Goal: Information Seeking & Learning: Learn about a topic

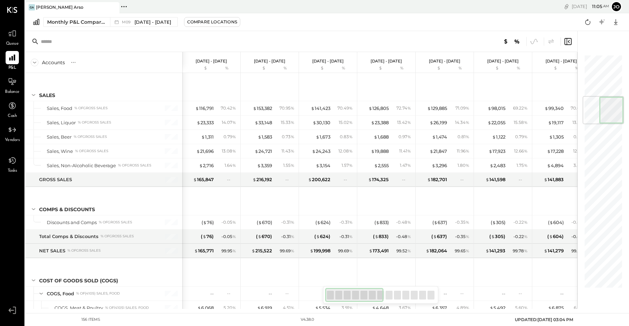
scroll to position [353, 0]
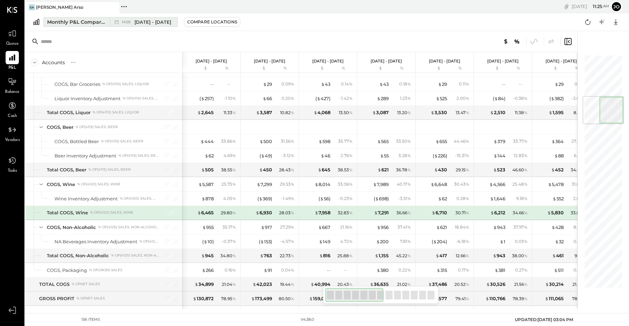
click at [151, 21] on span "[DATE] - [DATE]" at bounding box center [153, 22] width 37 height 7
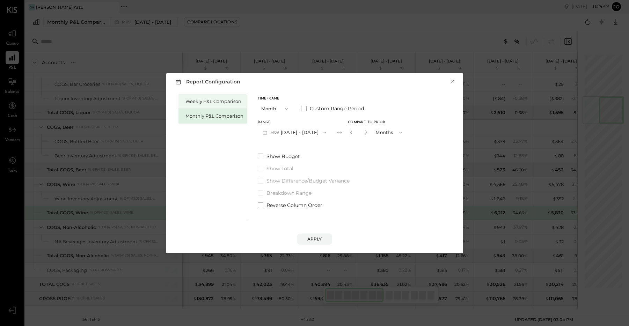
click at [201, 97] on div "Weekly P&L Comparison" at bounding box center [213, 101] width 68 height 15
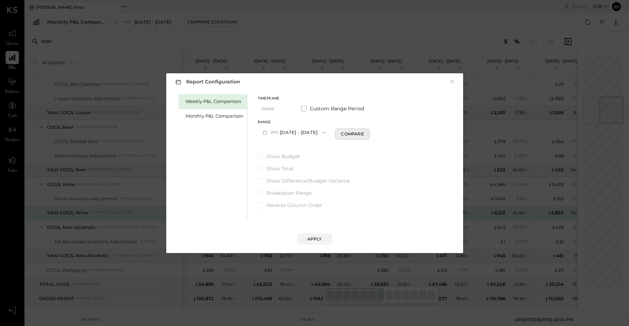
click at [349, 138] on button "Compare" at bounding box center [352, 134] width 35 height 11
click at [397, 132] on icon "button" at bounding box center [400, 133] width 6 height 6
click at [394, 132] on div "Weeks" at bounding box center [388, 132] width 34 height 13
click at [353, 133] on input "*" at bounding box center [357, 133] width 9 height 12
click at [365, 132] on div "*" at bounding box center [358, 132] width 22 height 13
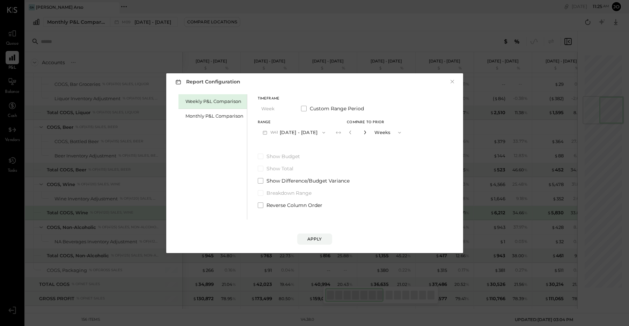
click at [364, 132] on icon "button" at bounding box center [365, 132] width 4 height 4
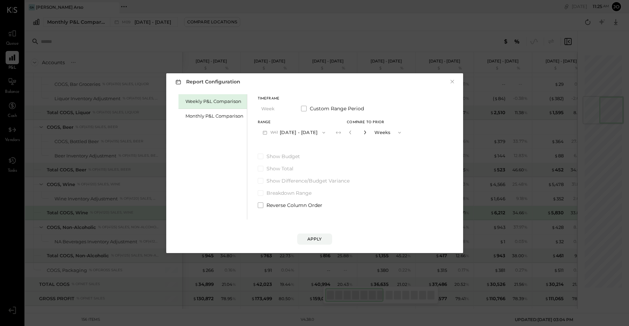
click at [364, 132] on icon "button" at bounding box center [365, 132] width 4 height 4
click at [363, 132] on icon "button" at bounding box center [365, 132] width 4 height 4
type input "**"
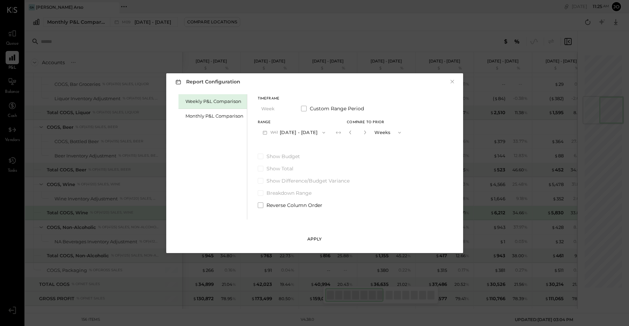
click at [312, 236] on div "Apply" at bounding box center [314, 239] width 15 height 6
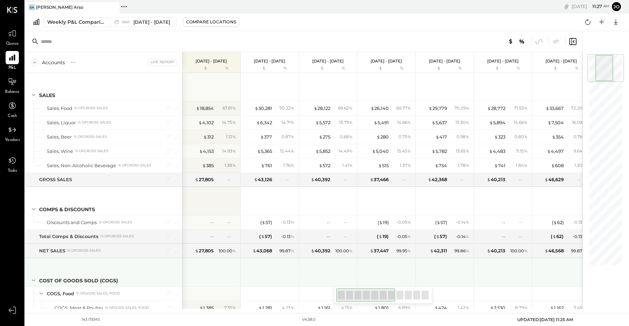
drag, startPoint x: 390, startPoint y: 293, endPoint x: 270, endPoint y: 272, distance: 122.1
click at [270, 272] on div "Accounts S % GL Live Report [DATE] - [DATE] $ % [DATE] - [DATE] $ % [DATE] - [D…" at bounding box center [303, 170] width 557 height 278
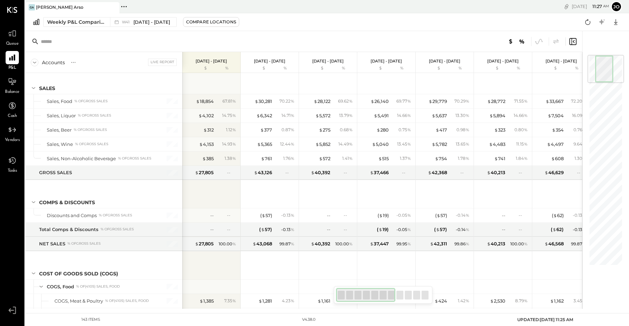
drag, startPoint x: 372, startPoint y: 293, endPoint x: 351, endPoint y: 294, distance: 21.0
click at [351, 294] on div at bounding box center [365, 295] width 59 height 14
drag, startPoint x: 368, startPoint y: 296, endPoint x: 355, endPoint y: 293, distance: 13.3
click at [358, 296] on div at bounding box center [365, 295] width 59 height 14
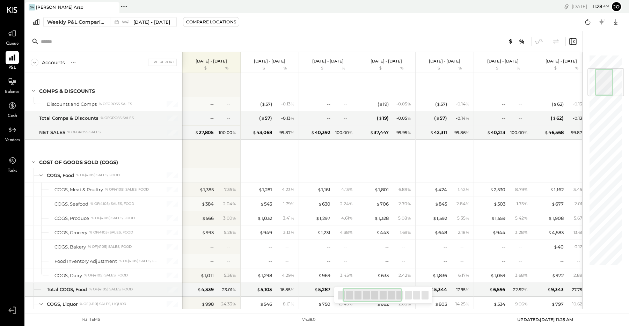
drag, startPoint x: 357, startPoint y: 294, endPoint x: 362, endPoint y: 296, distance: 5.3
click at [362, 296] on div at bounding box center [372, 295] width 59 height 14
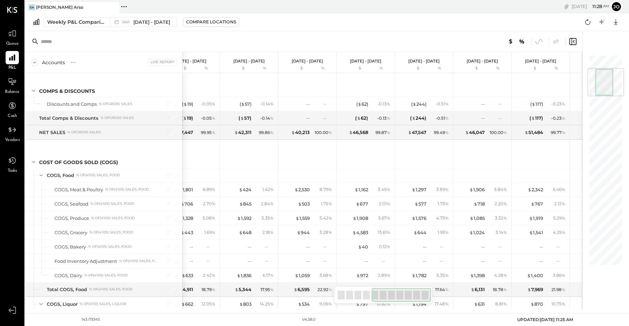
scroll to position [0, 241]
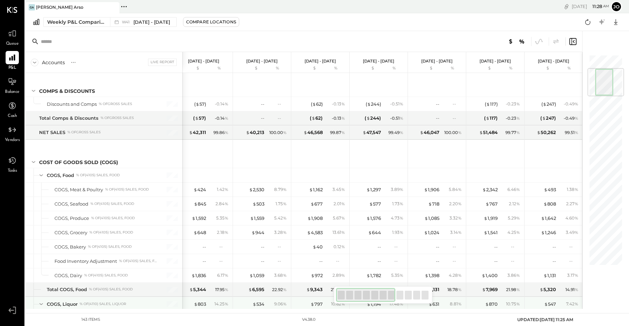
drag, startPoint x: 356, startPoint y: 298, endPoint x: 225, endPoint y: 242, distance: 142.6
click at [302, 299] on div "Accounts S % GL Live Report [DATE] - [DATE] $ % [DATE] - [DATE] $ % [DATE] - [D…" at bounding box center [303, 170] width 557 height 278
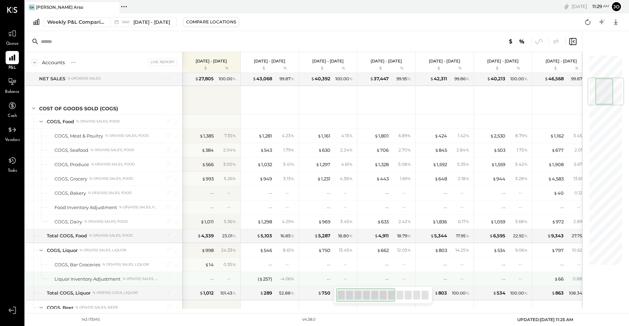
scroll to position [196, 0]
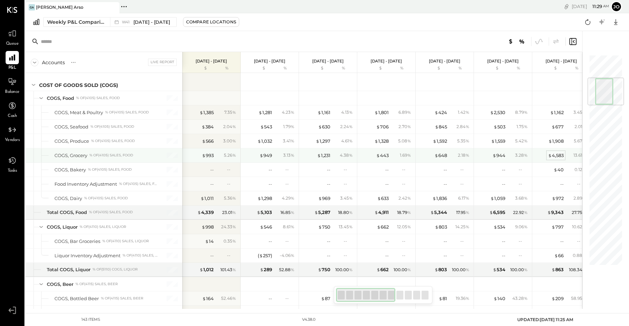
click at [554, 154] on div "$ 4,583" at bounding box center [556, 155] width 16 height 7
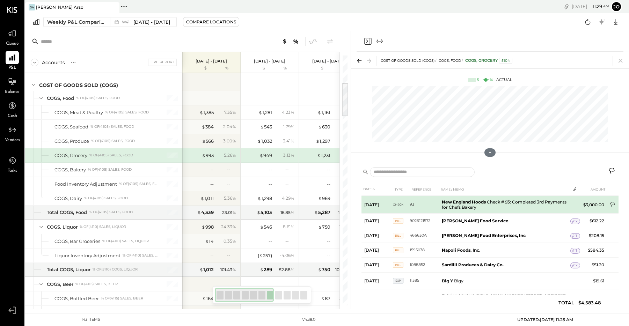
click at [612, 203] on icon at bounding box center [613, 205] width 7 height 7
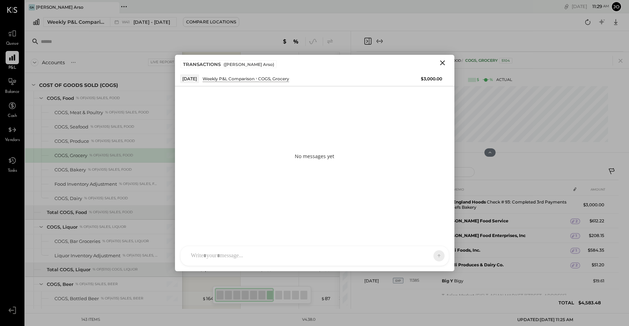
click at [256, 255] on div at bounding box center [309, 255] width 242 height 15
click at [330, 223] on div "**********" at bounding box center [315, 226] width 254 height 28
click at [429, 256] on icon at bounding box center [425, 255] width 7 height 7
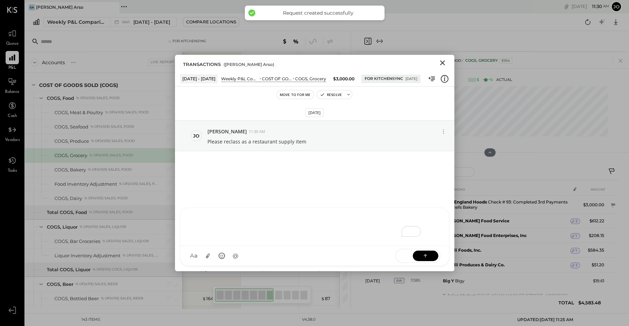
click at [444, 64] on icon "Close" at bounding box center [442, 62] width 5 height 5
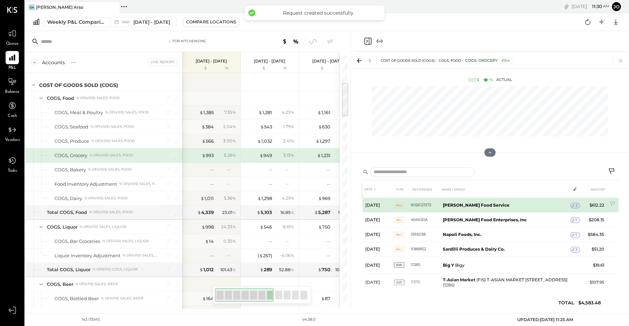
scroll to position [23, 0]
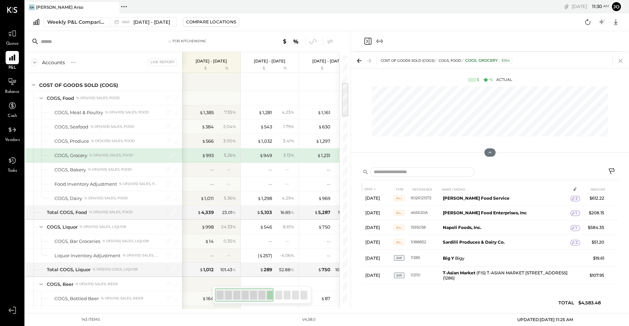
click at [623, 61] on icon at bounding box center [621, 61] width 10 height 10
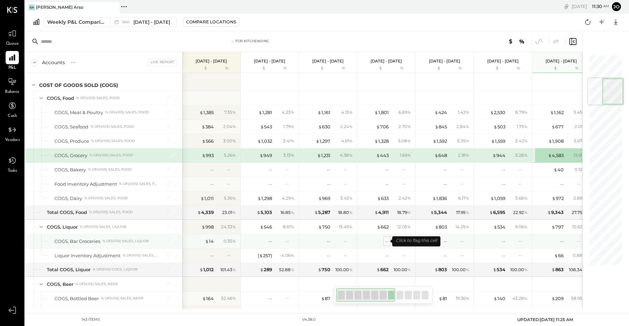
scroll to position [197, 0]
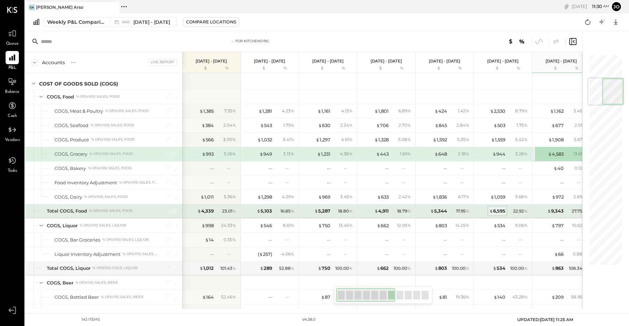
click at [495, 210] on div "$ 6,595" at bounding box center [498, 211] width 16 height 7
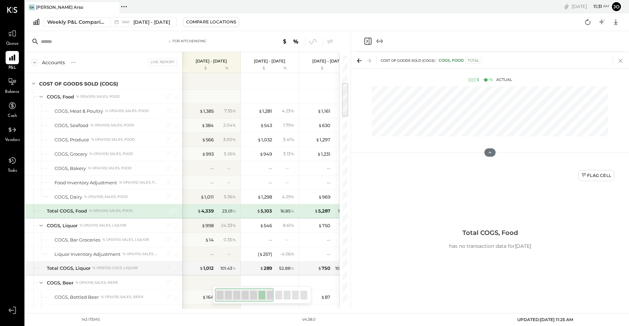
click at [622, 63] on icon at bounding box center [621, 61] width 10 height 10
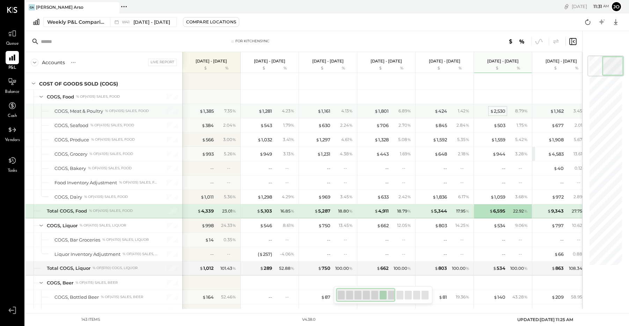
click at [500, 110] on div "$ 2,530" at bounding box center [497, 111] width 15 height 7
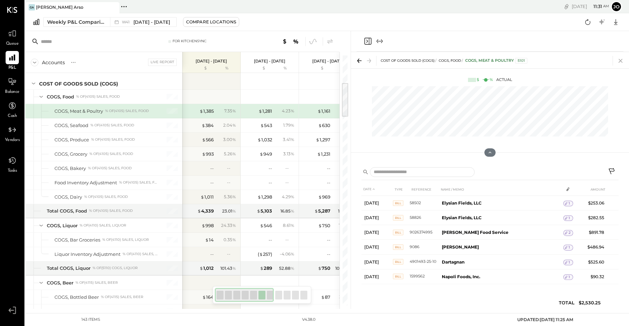
click at [620, 58] on icon at bounding box center [621, 61] width 10 height 10
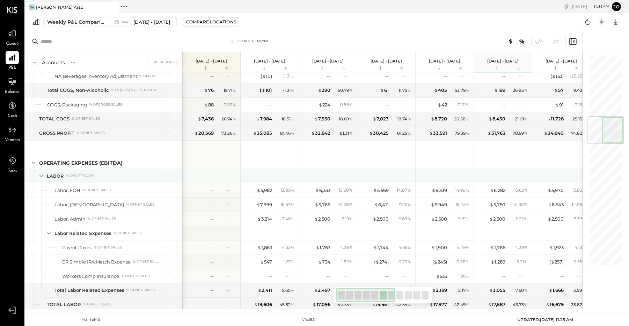
scroll to position [524, 0]
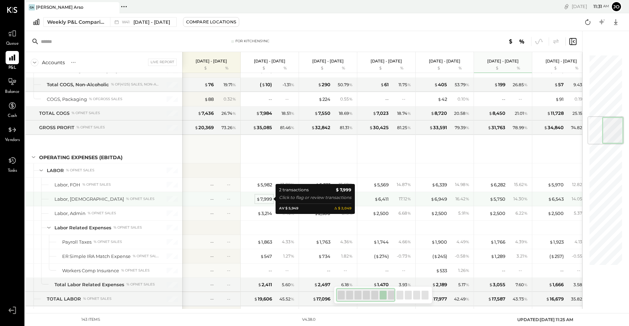
click at [258, 198] on span "$" at bounding box center [258, 199] width 4 height 6
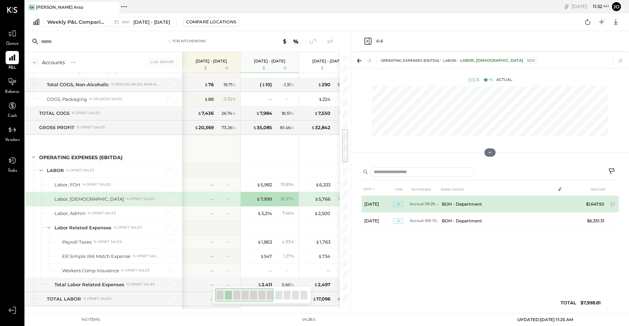
click at [472, 205] on td "BOH - Department" at bounding box center [497, 204] width 116 height 17
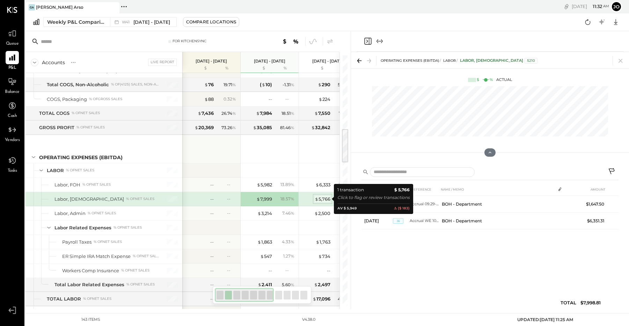
click at [315, 201] on span "$" at bounding box center [317, 199] width 4 height 6
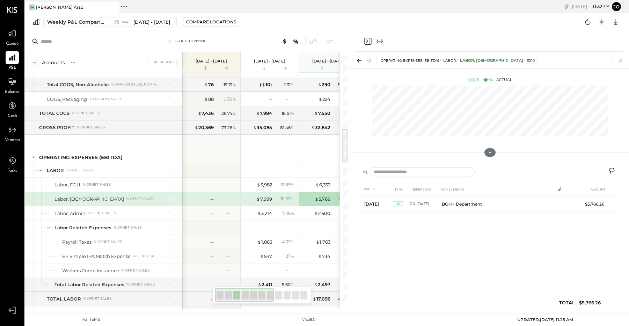
click at [284, 198] on div "18.57 %" at bounding box center [288, 199] width 14 height 6
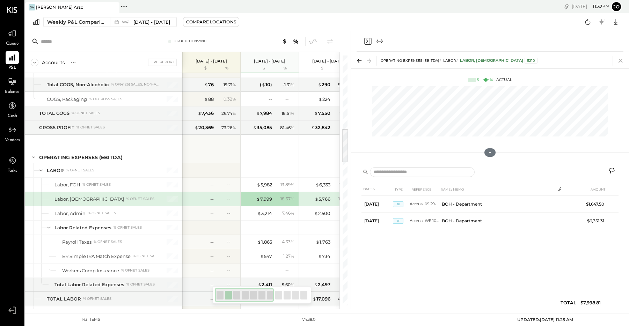
click at [623, 61] on icon at bounding box center [621, 61] width 10 height 10
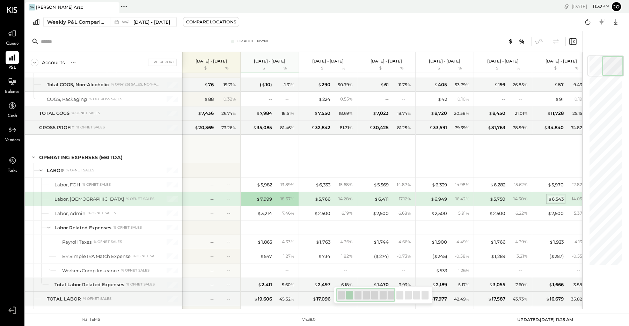
click at [554, 200] on div "$ 6,543" at bounding box center [556, 199] width 16 height 7
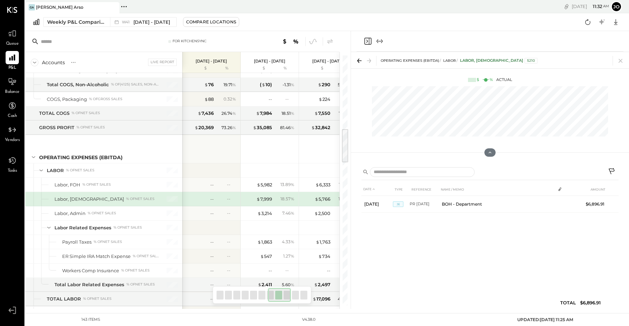
scroll to position [0, 359]
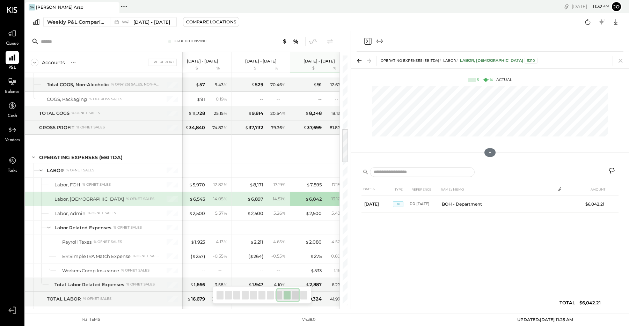
scroll to position [0, 417]
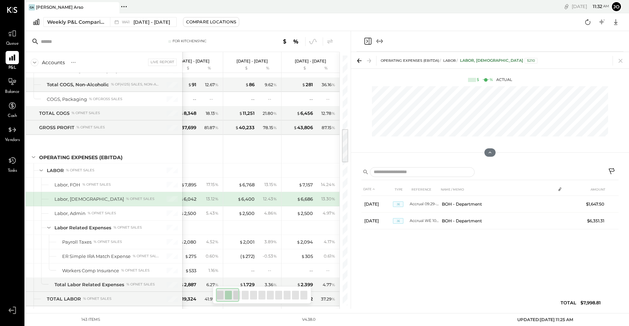
scroll to position [0, 9]
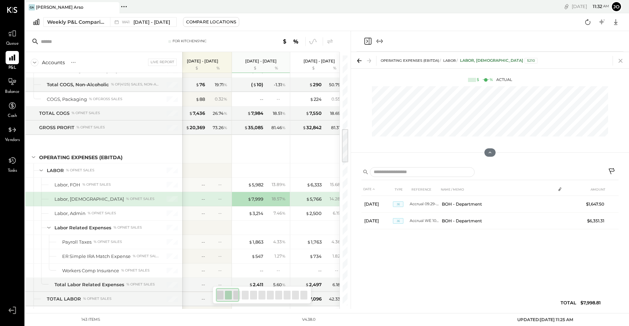
click at [621, 62] on icon at bounding box center [621, 61] width 10 height 10
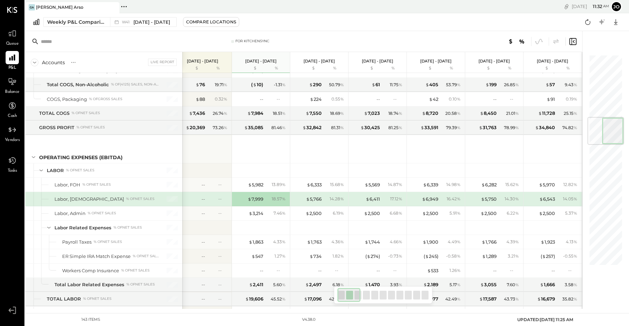
scroll to position [541, 0]
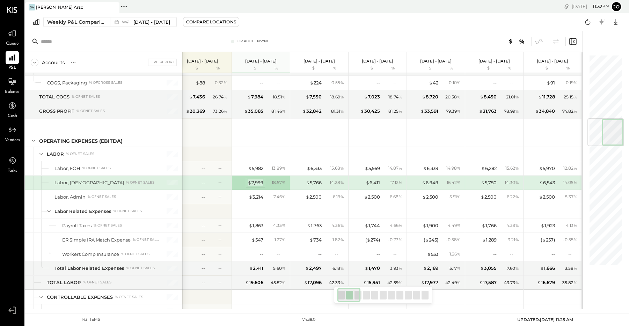
click at [259, 183] on div "$ 7,999" at bounding box center [256, 183] width 16 height 7
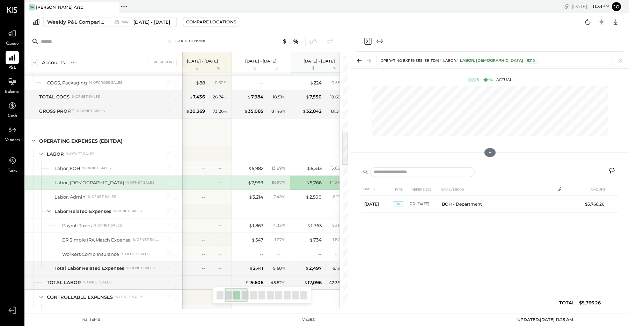
scroll to position [0, 67]
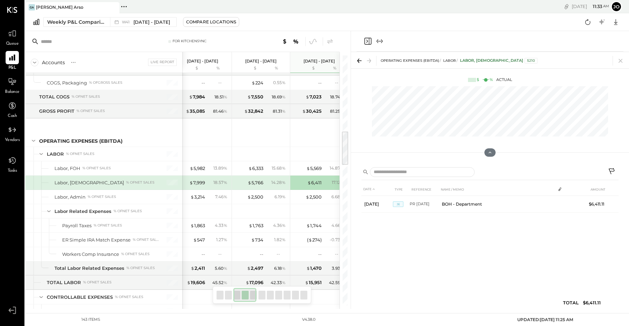
scroll to position [0, 125]
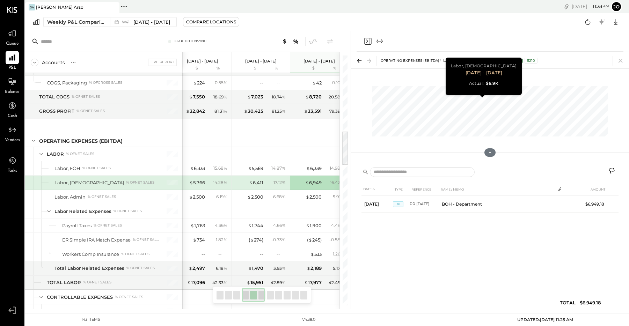
scroll to position [0, 184]
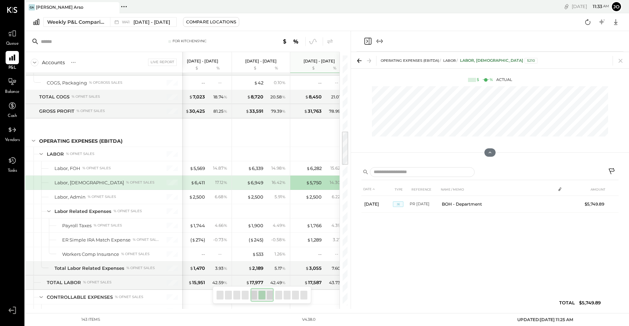
scroll to position [0, 242]
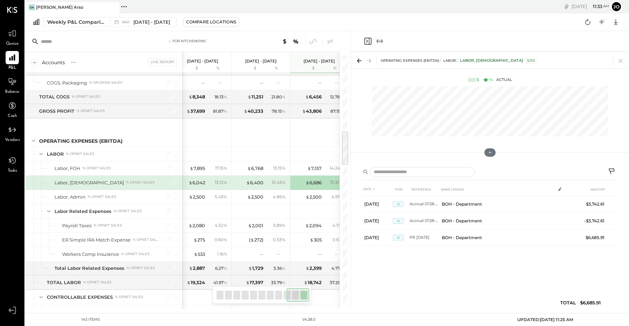
scroll to position [0, 484]
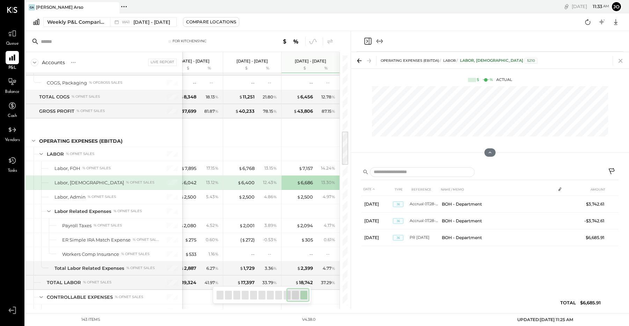
click at [625, 62] on icon at bounding box center [621, 61] width 10 height 10
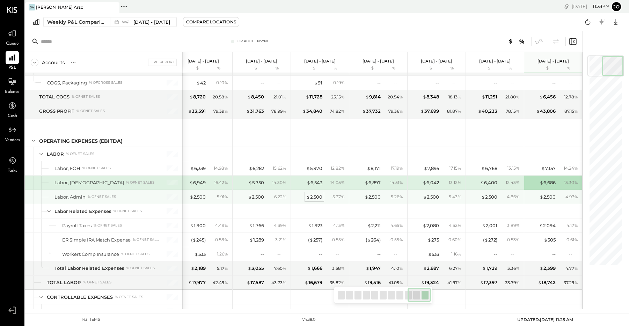
scroll to position [0, 241]
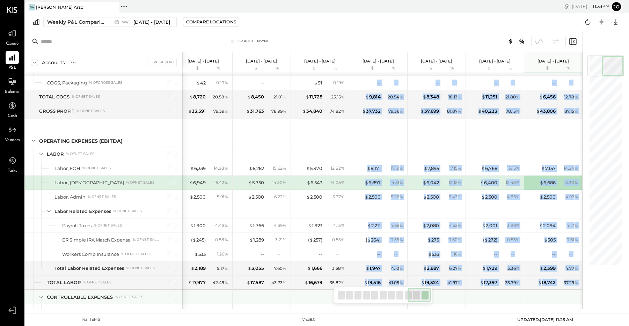
drag, startPoint x: 407, startPoint y: 300, endPoint x: 320, endPoint y: 296, distance: 86.8
click at [320, 296] on div "For KitchenSync Accounts S % GL Live Report [DATE] - [DATE] $ % [DATE] - [DATE]…" at bounding box center [303, 170] width 557 height 278
click at [339, 299] on div at bounding box center [341, 295] width 7 height 9
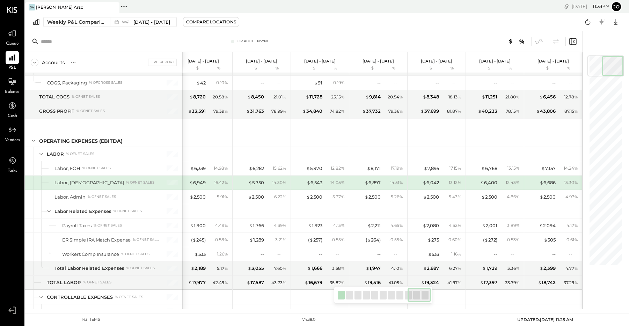
click at [341, 298] on div at bounding box center [341, 295] width 7 height 9
click at [342, 296] on div at bounding box center [341, 295] width 7 height 9
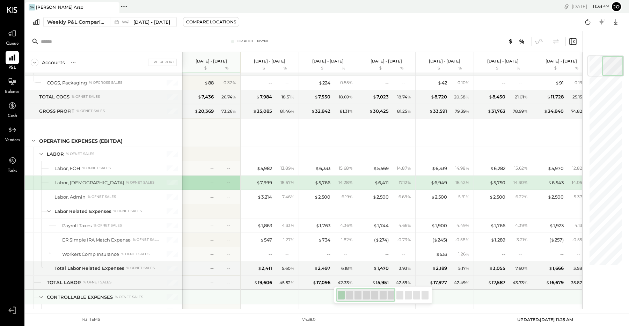
drag, startPoint x: 415, startPoint y: 293, endPoint x: 313, endPoint y: 296, distance: 102.1
click at [313, 296] on div "For KitchenSync Accounts S % GL Live Report [DATE] - [DATE] $ % [DATE] - [DATE]…" at bounding box center [303, 170] width 557 height 278
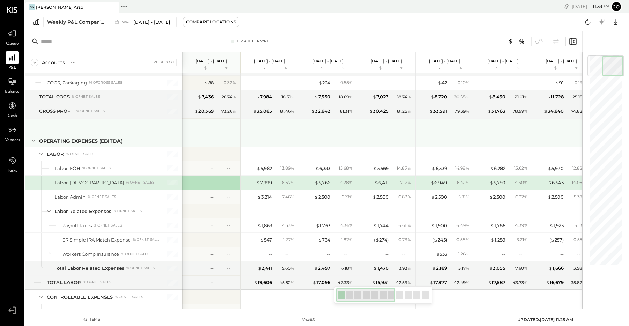
click at [332, 138] on div at bounding box center [329, 132] width 52 height 26
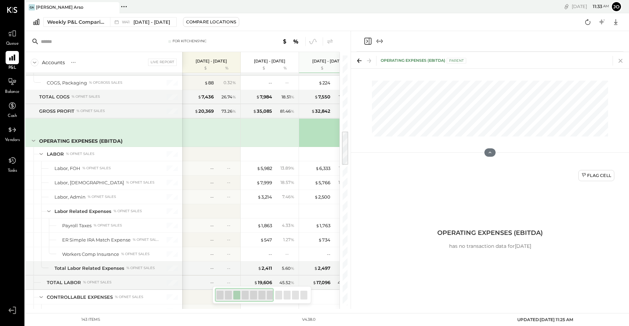
click at [617, 64] on icon at bounding box center [621, 61] width 10 height 10
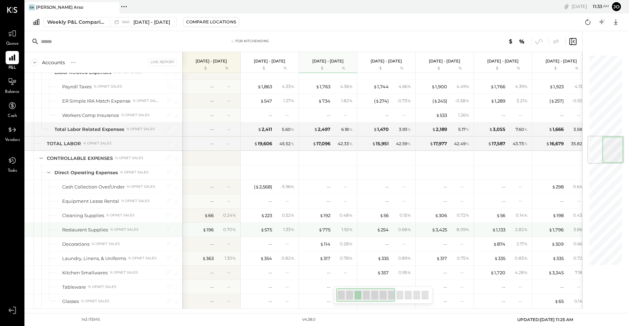
scroll to position [691, 0]
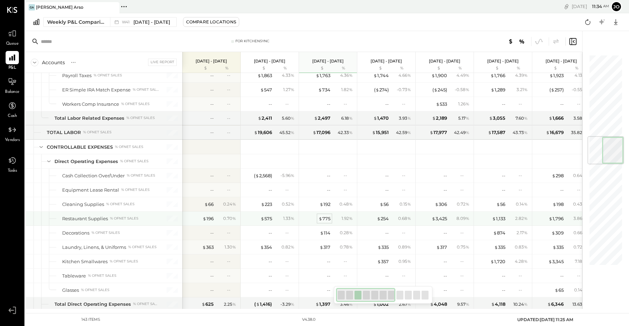
click at [326, 219] on div "$ 775" at bounding box center [325, 219] width 12 height 7
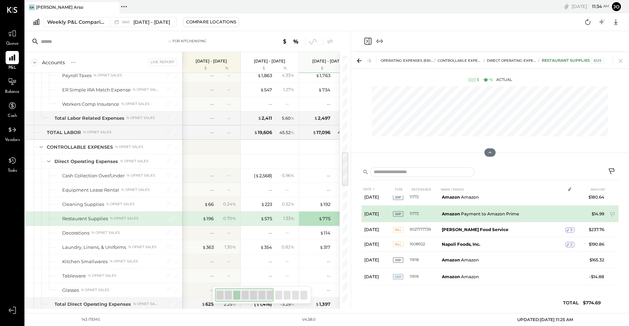
scroll to position [8, 0]
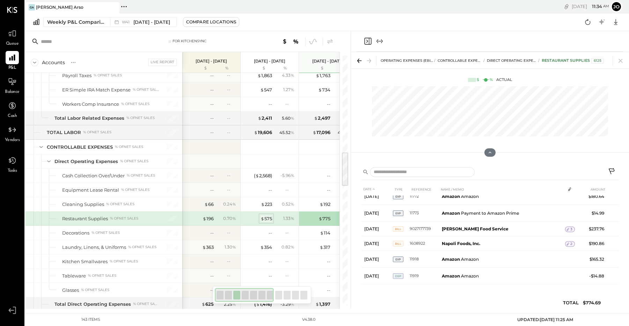
click at [267, 217] on div "$ 575" at bounding box center [267, 219] width 12 height 7
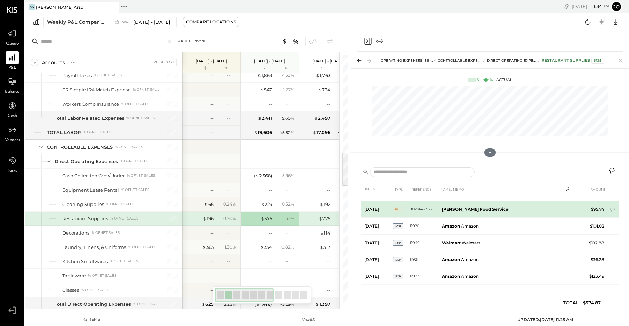
scroll to position [12, 0]
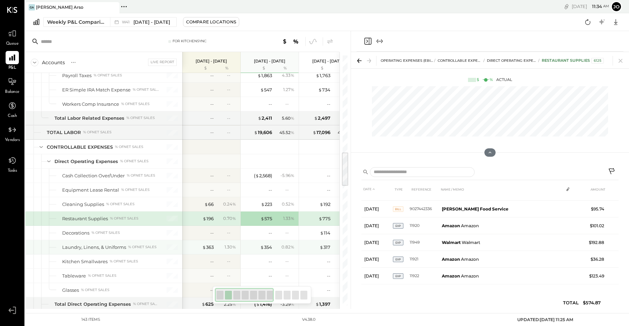
click at [273, 246] on div "$ 354 0.82 %" at bounding box center [270, 247] width 52 height 14
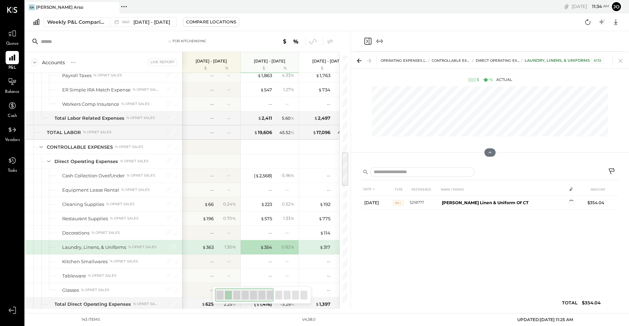
scroll to position [0, 0]
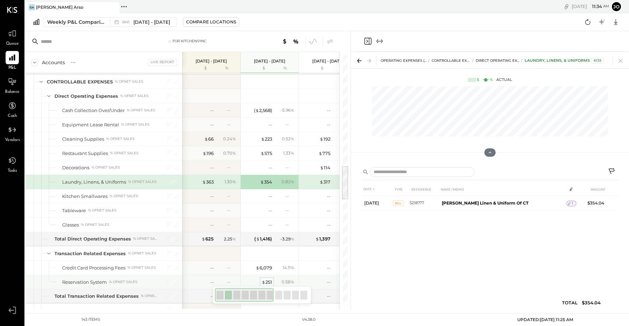
scroll to position [787, 0]
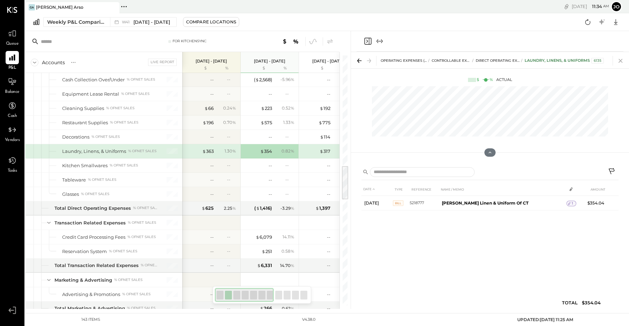
click at [621, 63] on icon at bounding box center [621, 61] width 10 height 10
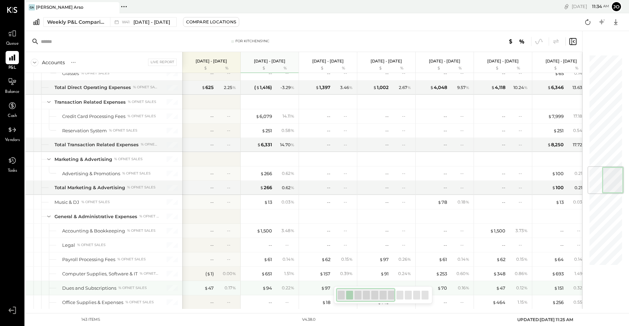
scroll to position [943, 0]
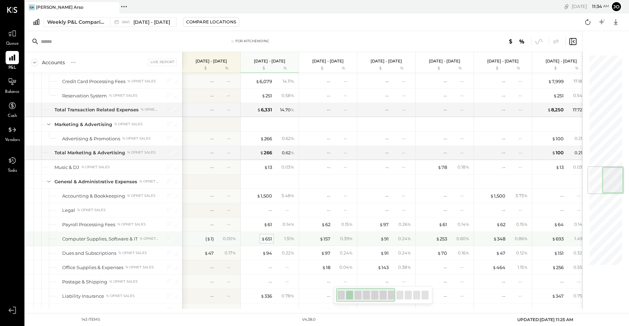
click at [270, 240] on div "$ 651" at bounding box center [266, 239] width 11 height 7
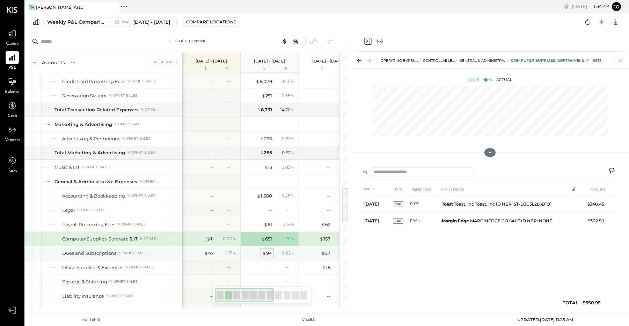
click at [269, 255] on div "$ 94" at bounding box center [267, 253] width 10 height 7
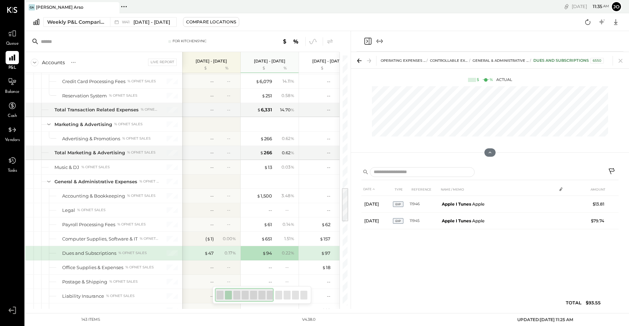
drag, startPoint x: 621, startPoint y: 63, endPoint x: 441, endPoint y: 184, distance: 217.1
click at [622, 63] on icon at bounding box center [621, 61] width 10 height 10
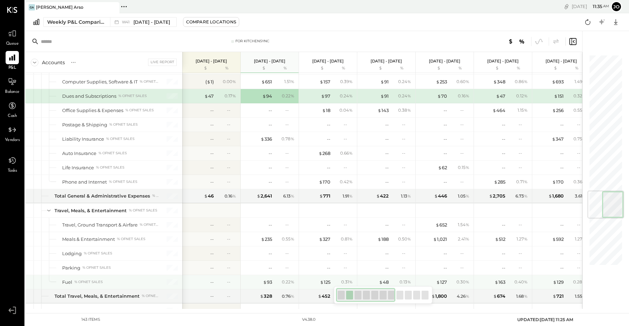
scroll to position [1148, 0]
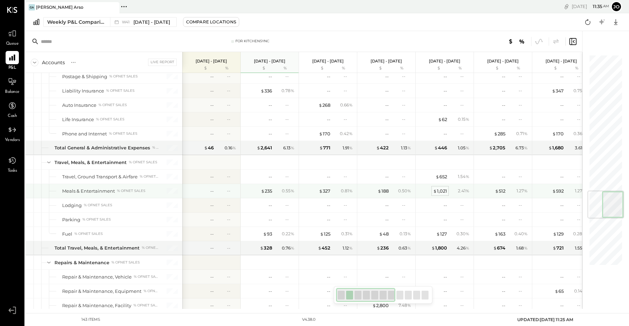
click at [441, 193] on div "$ 1,021" at bounding box center [440, 191] width 14 height 7
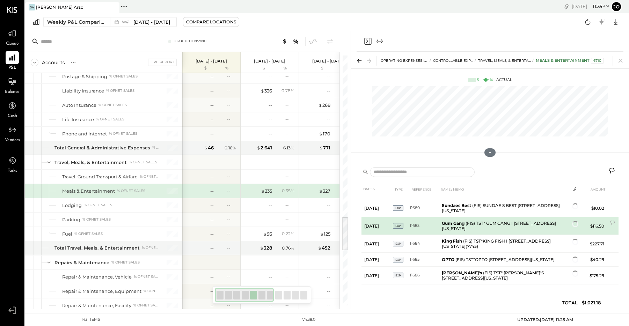
scroll to position [106, 0]
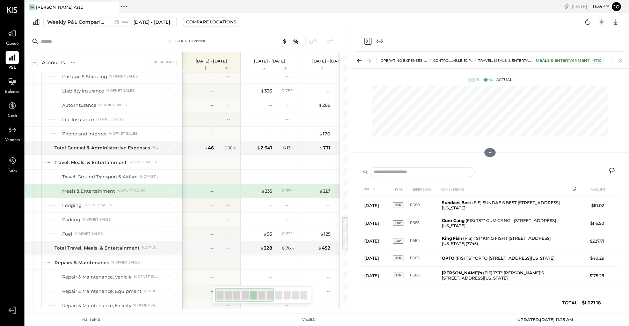
click at [622, 58] on icon at bounding box center [621, 61] width 10 height 10
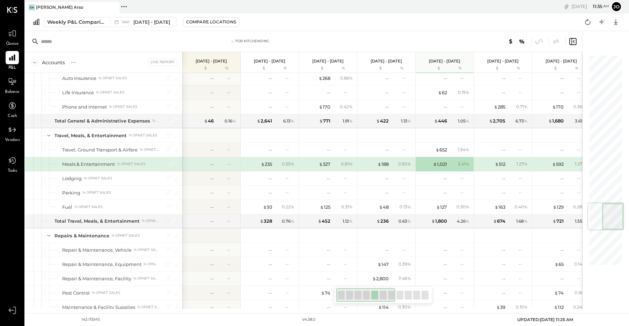
scroll to position [1248, 0]
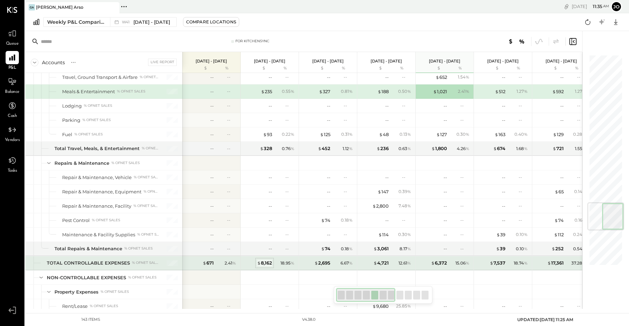
click at [263, 263] on div "$ 8,162" at bounding box center [264, 263] width 15 height 7
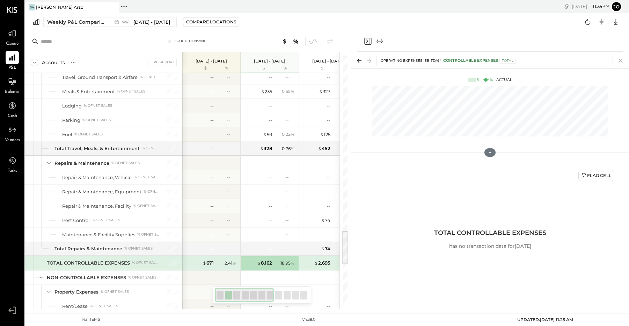
click at [618, 61] on icon at bounding box center [621, 61] width 10 height 10
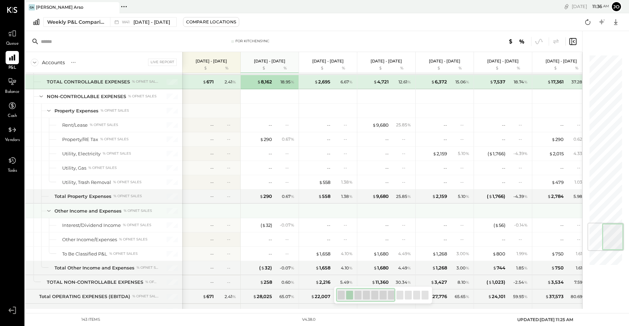
scroll to position [1420, 0]
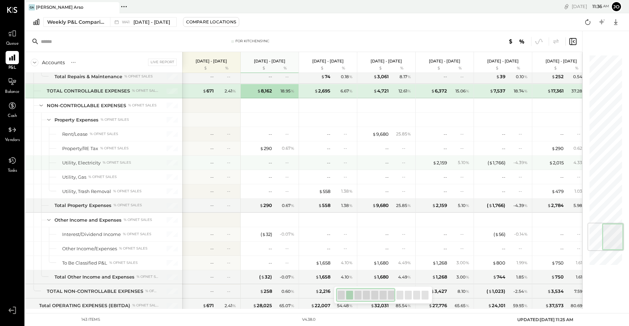
click at [354, 159] on div "-- --" at bounding box center [329, 163] width 52 height 14
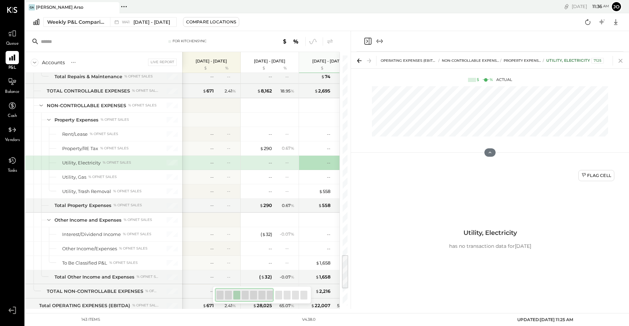
click at [618, 62] on icon at bounding box center [621, 61] width 10 height 10
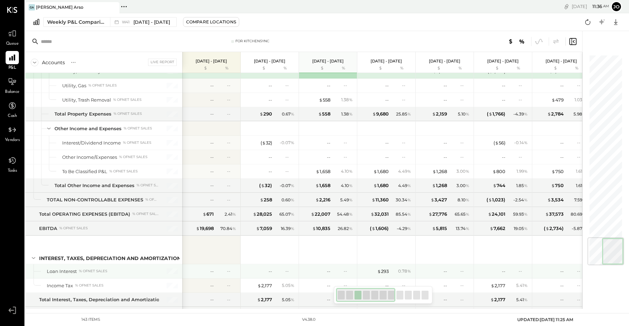
scroll to position [1541, 0]
